Goal: Find specific page/section: Find specific page/section

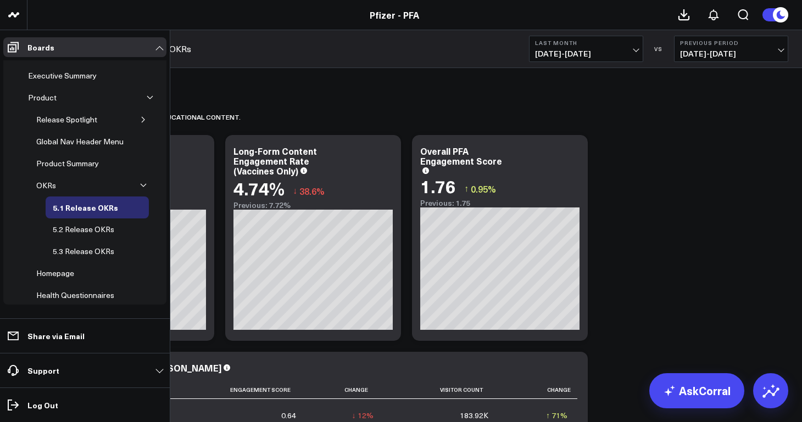
click at [140, 119] on icon "button" at bounding box center [143, 119] width 7 height 7
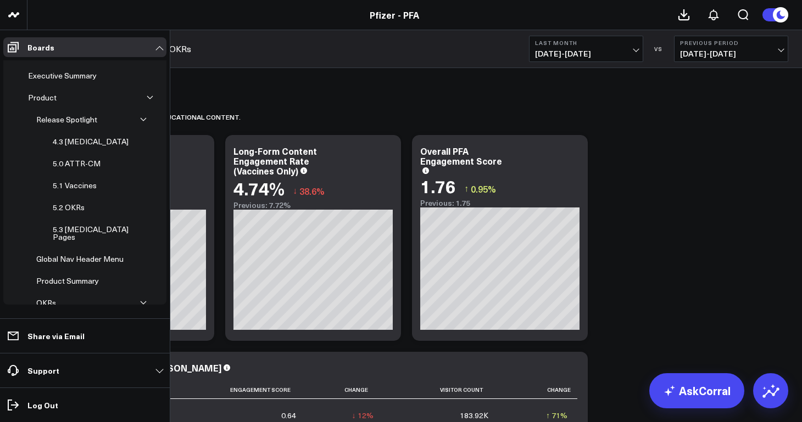
click at [140, 119] on icon "button" at bounding box center [143, 119] width 7 height 7
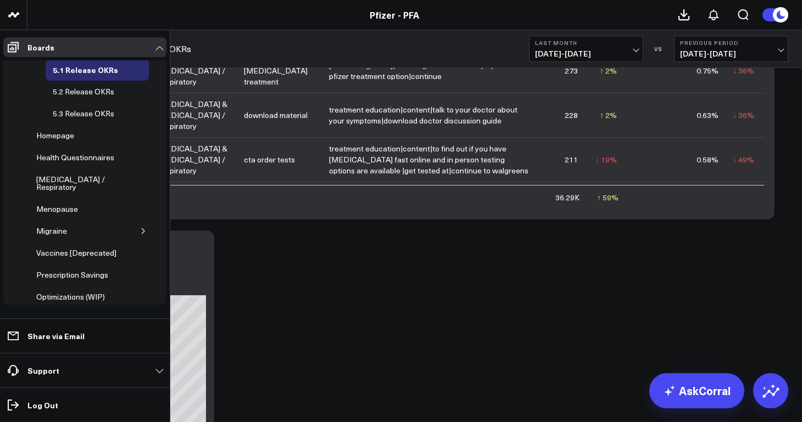
scroll to position [99, 0]
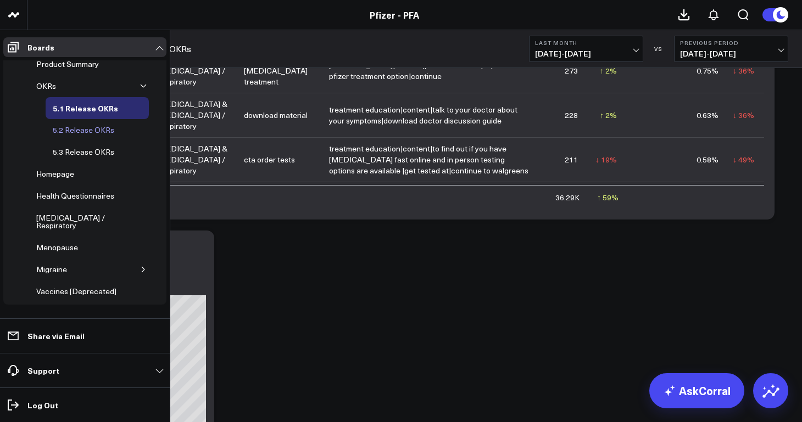
click at [90, 133] on div "5.2 Release OKRs" at bounding box center [83, 130] width 67 height 13
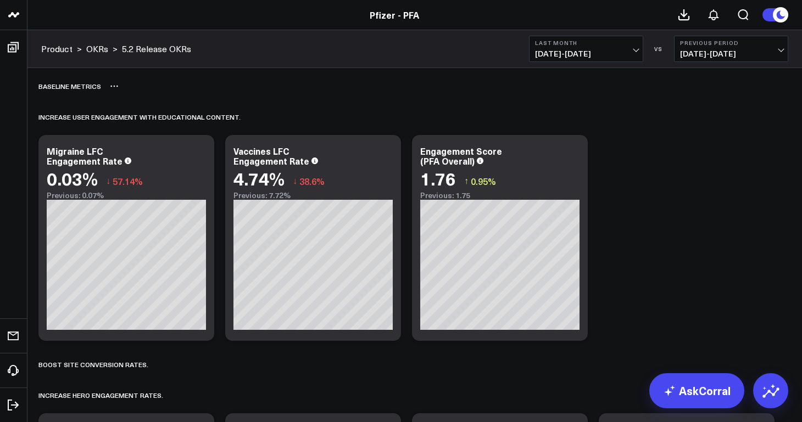
click at [292, 97] on div "Baseline metrics" at bounding box center [414, 86] width 753 height 25
